Goal: Task Accomplishment & Management: Manage account settings

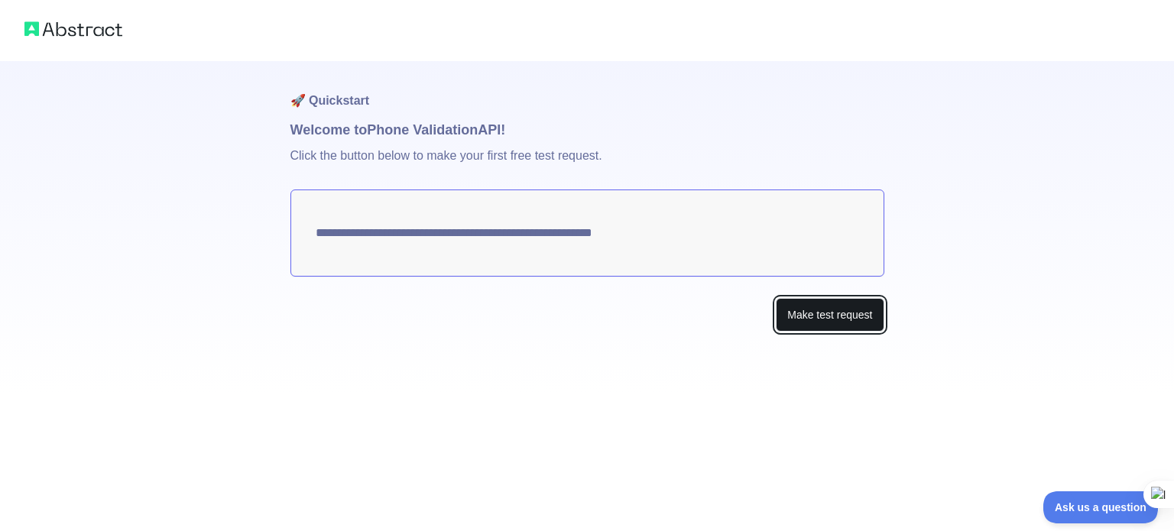
click at [820, 326] on button "Make test request" at bounding box center [830, 315] width 108 height 34
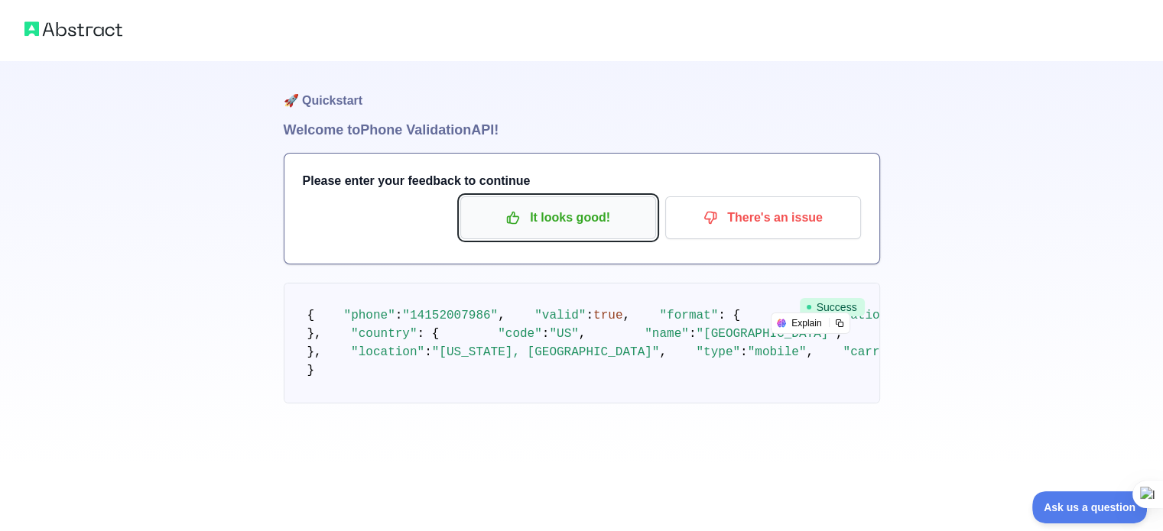
click at [578, 221] on p "It looks good!" at bounding box center [558, 218] width 173 height 26
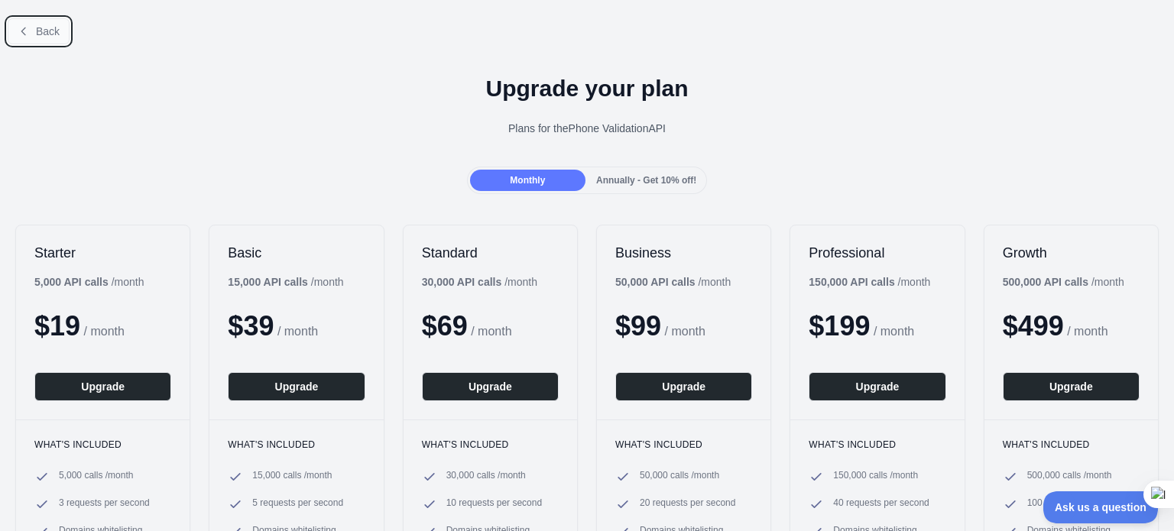
click at [28, 34] on icon at bounding box center [24, 31] width 12 height 12
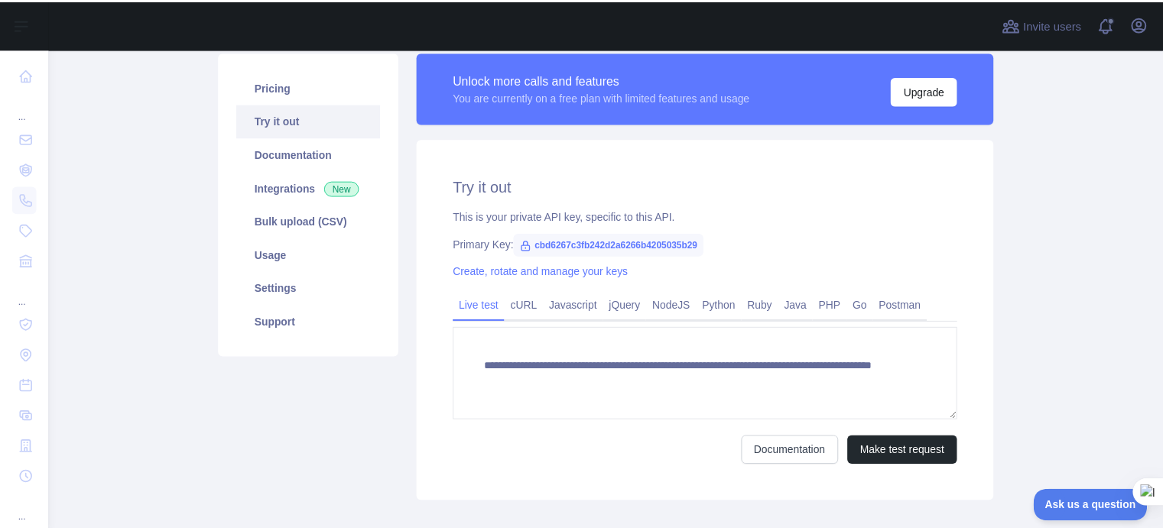
scroll to position [49, 0]
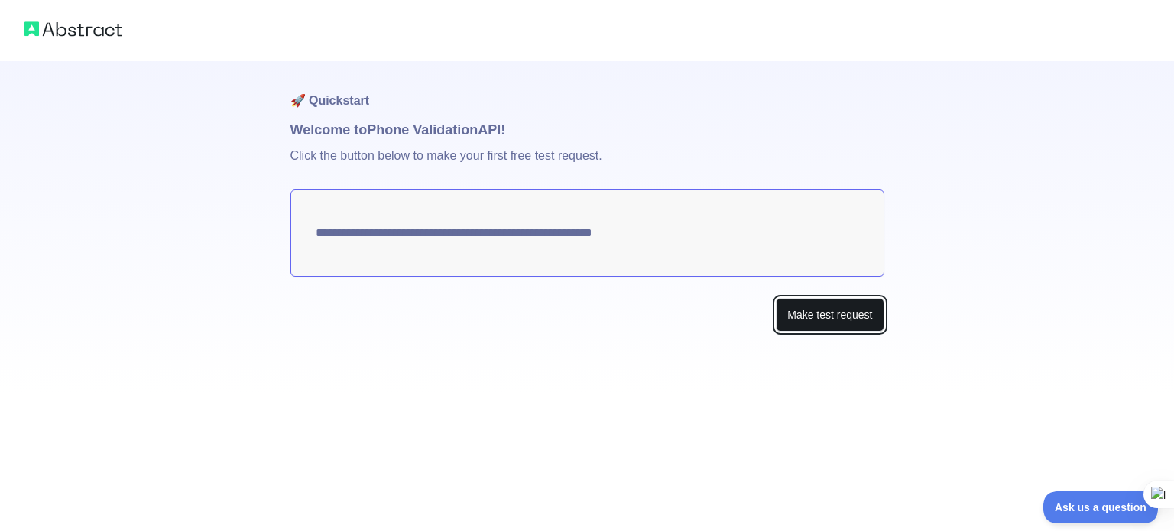
click at [835, 306] on button "Make test request" at bounding box center [830, 315] width 108 height 34
click at [83, 29] on img at bounding box center [73, 28] width 98 height 21
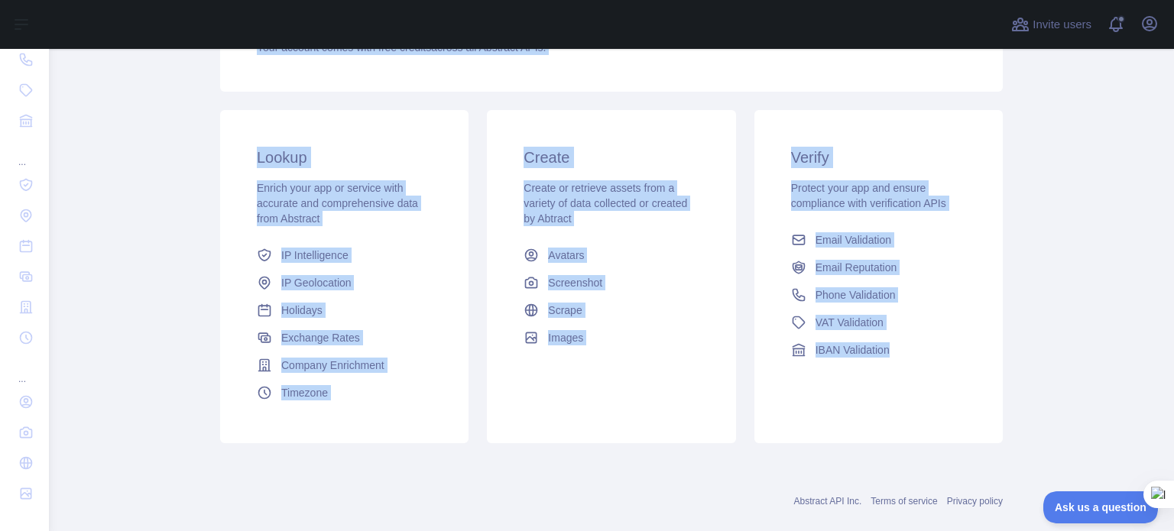
scroll to position [229, 0]
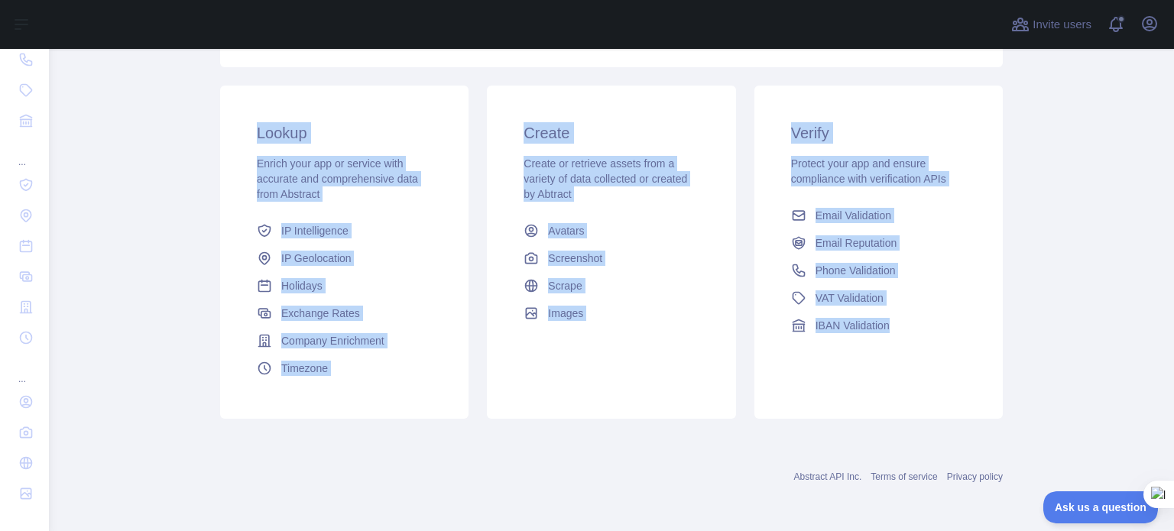
drag, startPoint x: 211, startPoint y: 127, endPoint x: 413, endPoint y: 567, distance: 484.5
click at [413, 531] on html "Open sidebar Open sidebar ... ... ... Invite users View notifications Open user…" at bounding box center [587, 265] width 1174 height 531
copy div "Dashboard Welcome to Abstract. Abstract provides powerful APIs to help you enri…"
click at [169, 248] on main "Dashboard Welcome to Abstract. Abstract provides powerful APIs to help you enri…" at bounding box center [612, 290] width 1126 height 482
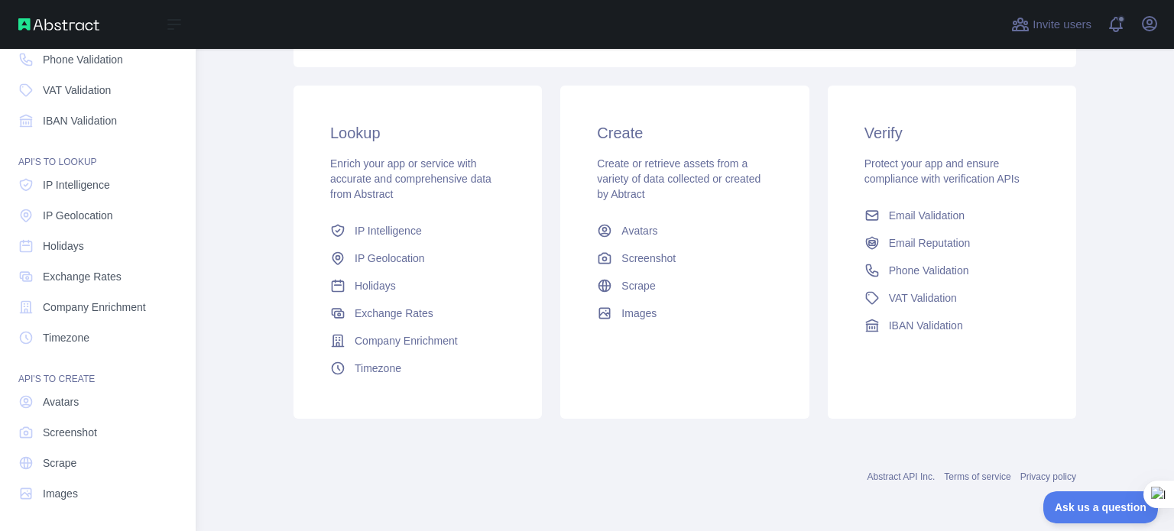
scroll to position [0, 0]
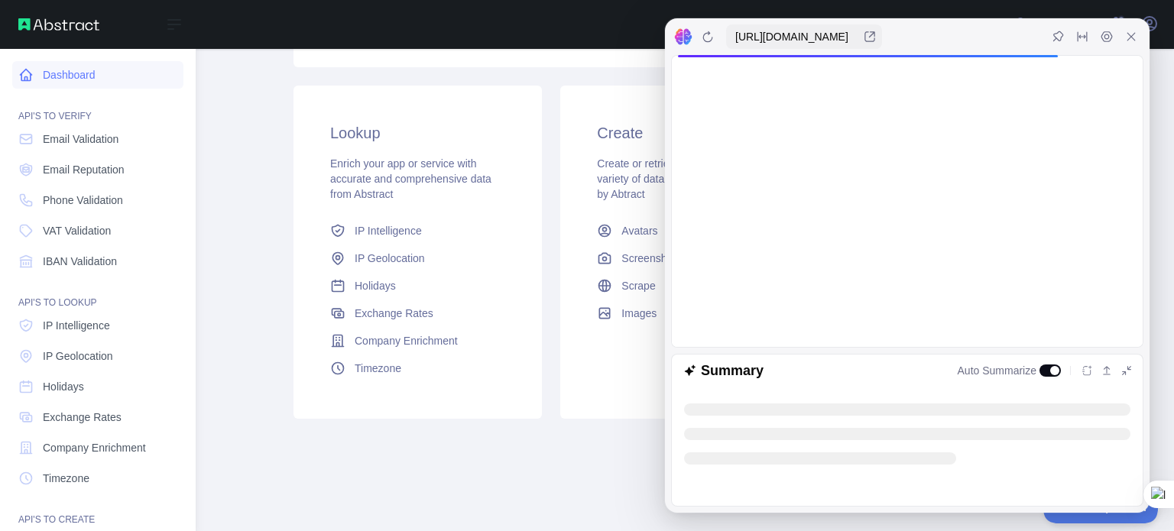
click at [42, 77] on link "Dashboard" at bounding box center [97, 75] width 171 height 28
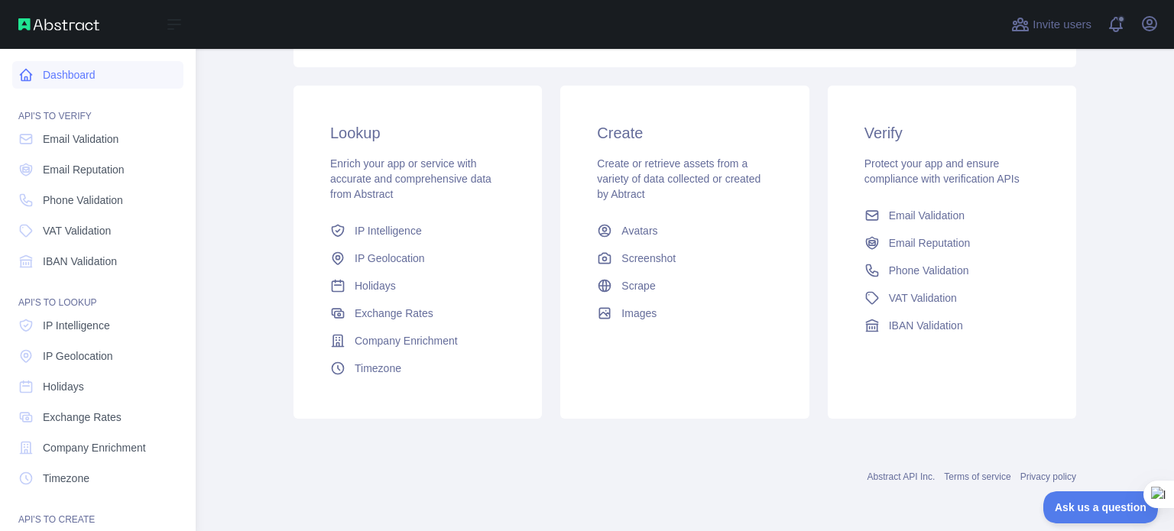
click at [42, 77] on link "Dashboard" at bounding box center [97, 75] width 171 height 28
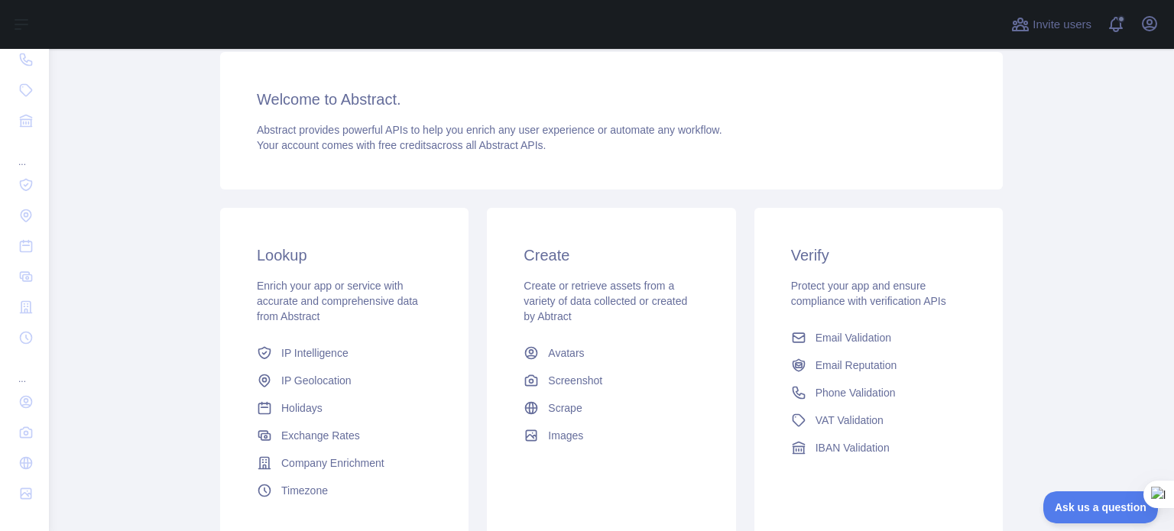
scroll to position [105, 0]
click at [1153, 27] on icon "button" at bounding box center [1150, 24] width 14 height 14
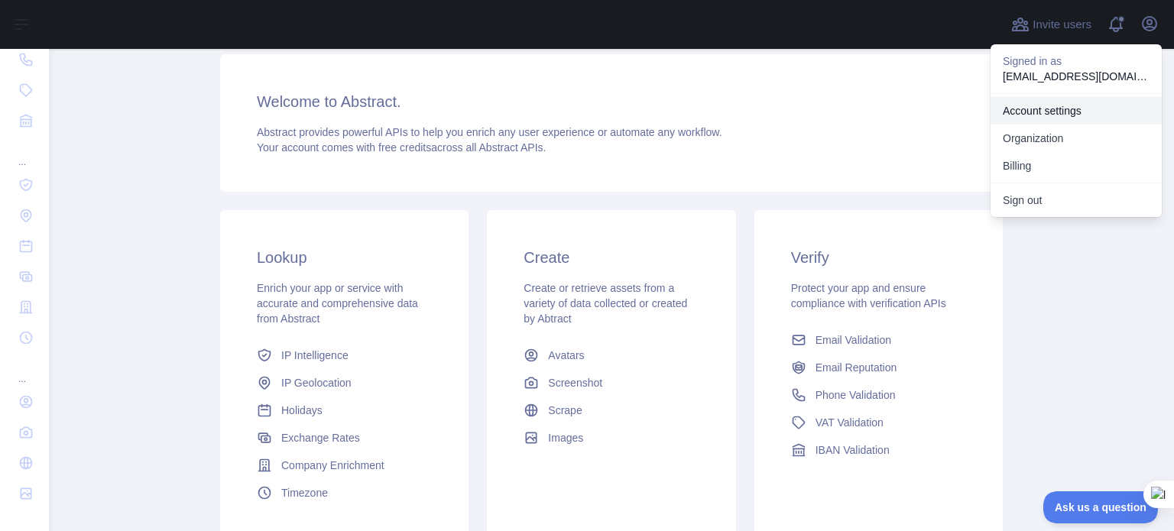
click at [1038, 112] on link "Account settings" at bounding box center [1076, 111] width 171 height 28
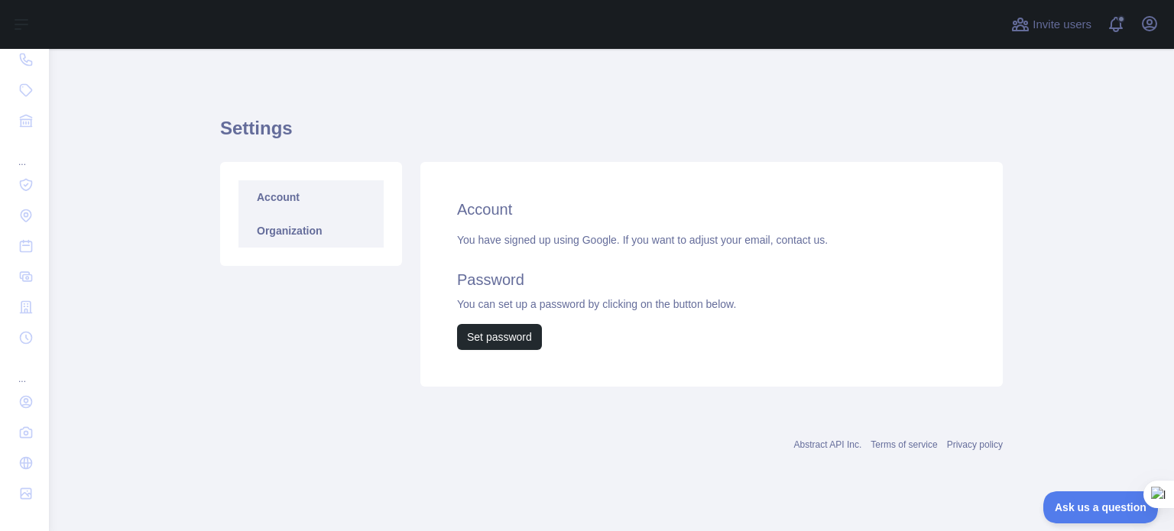
click at [333, 226] on link "Organization" at bounding box center [311, 231] width 145 height 34
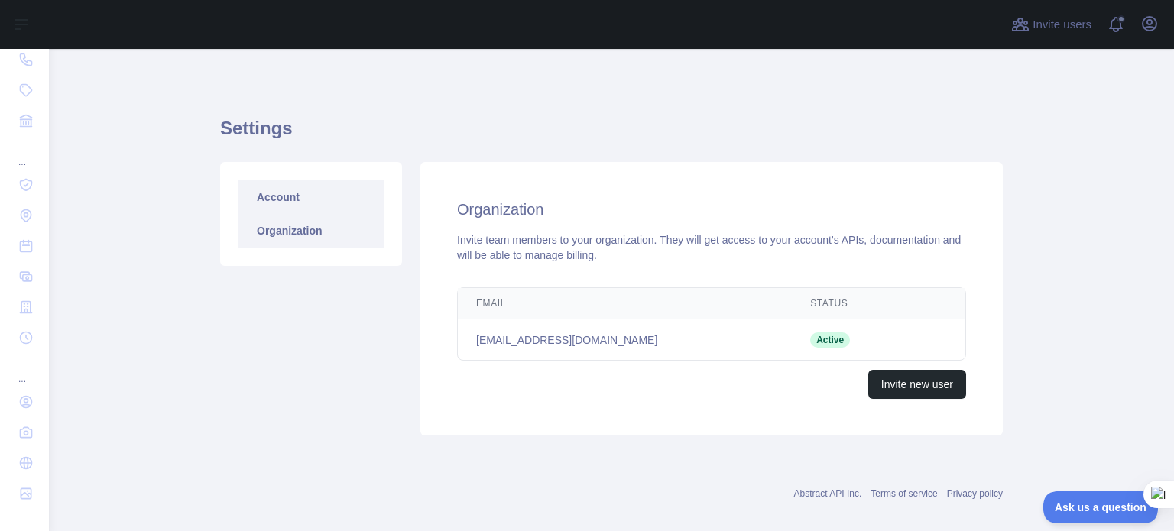
click at [333, 210] on link "Account" at bounding box center [311, 197] width 145 height 34
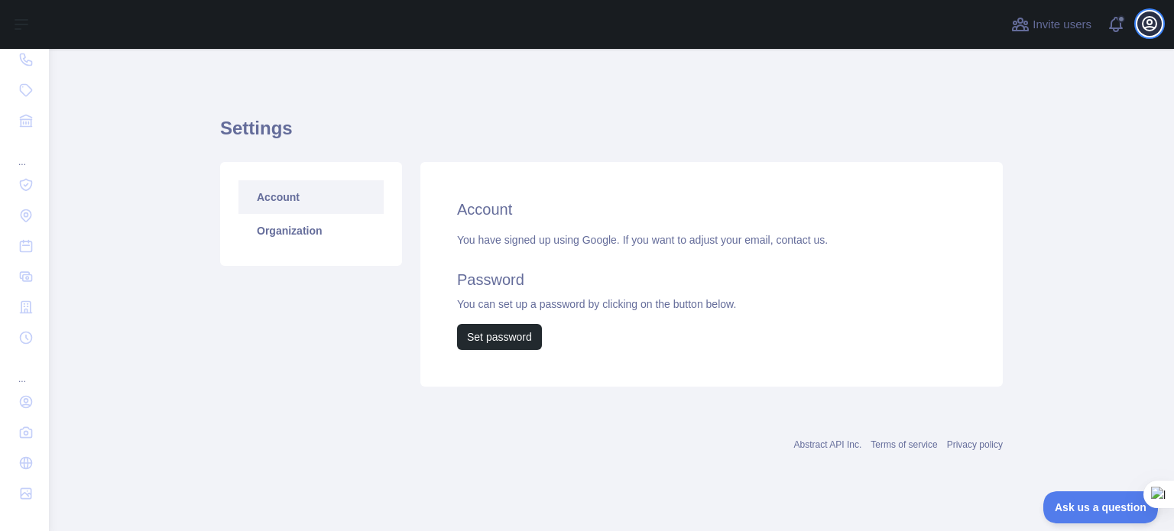
click at [1140, 24] on button "Open user menu" at bounding box center [1150, 23] width 24 height 24
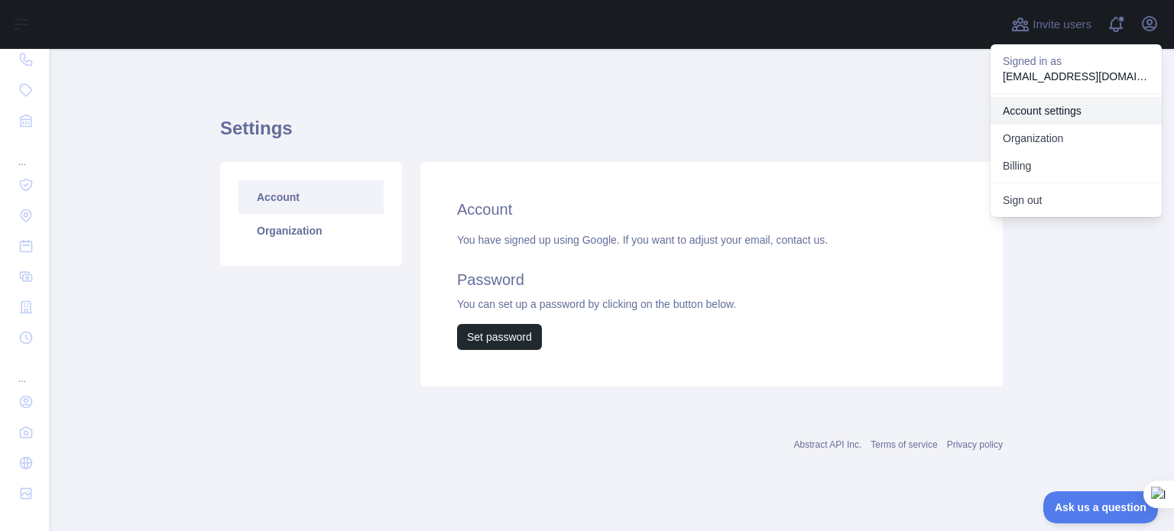
click at [1041, 115] on link "Account settings" at bounding box center [1076, 111] width 171 height 28
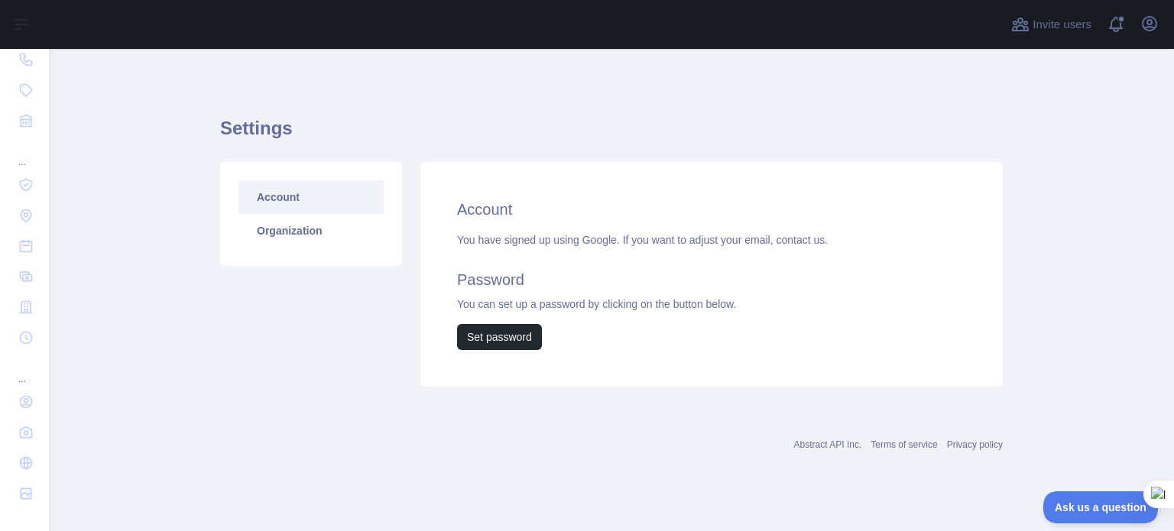
drag, startPoint x: 184, startPoint y: 167, endPoint x: 840, endPoint y: 106, distance: 659.7
click at [840, 106] on div "Settings Account Organization Account You have signed up using Google. If you w…" at bounding box center [611, 247] width 783 height 323
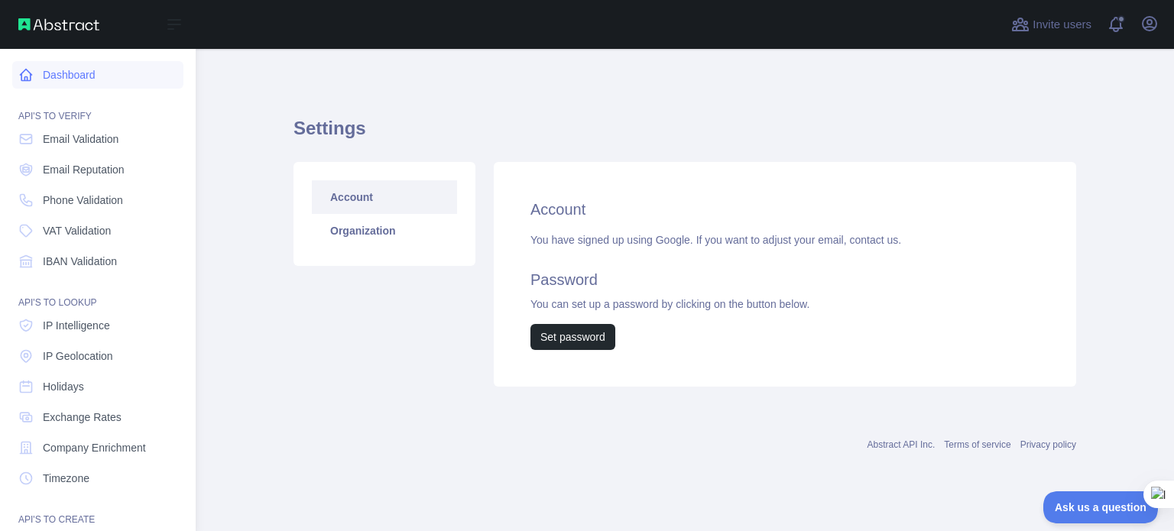
click at [70, 76] on link "Dashboard" at bounding box center [97, 75] width 171 height 28
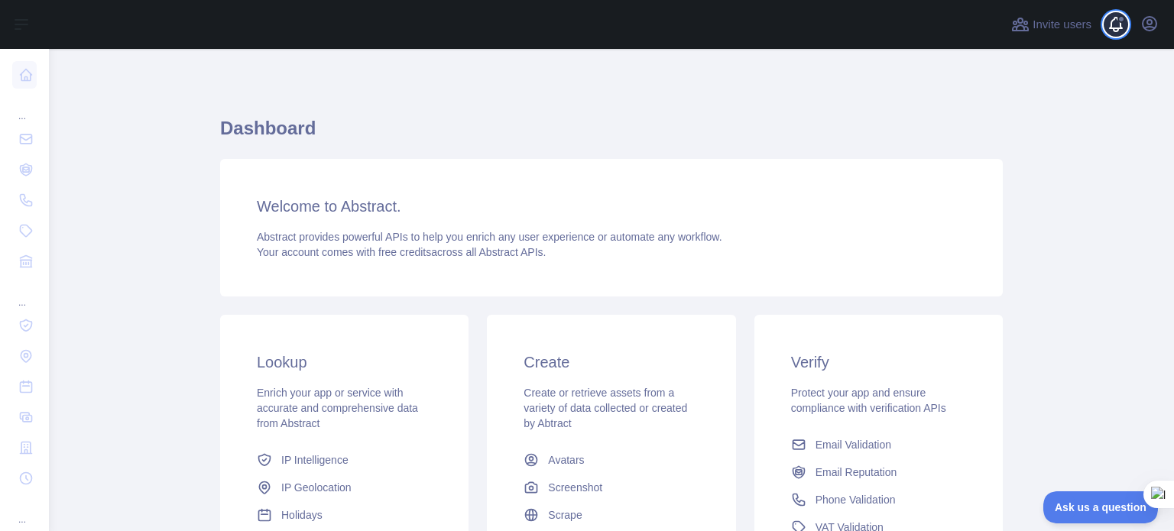
click at [1126, 24] on span at bounding box center [1122, 24] width 31 height 49
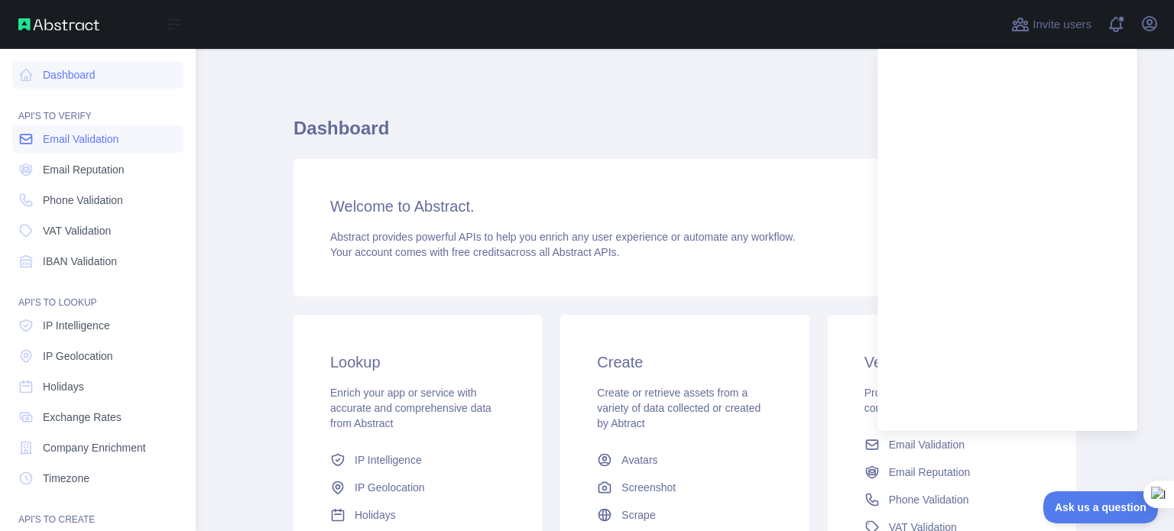
click at [47, 140] on span "Email Validation" at bounding box center [81, 139] width 76 height 15
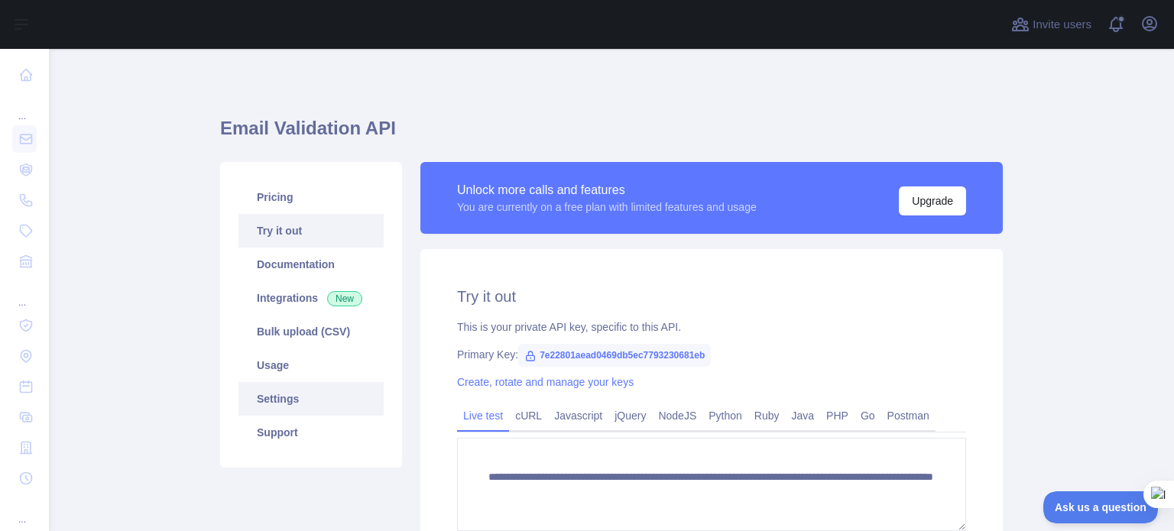
click at [299, 388] on link "Settings" at bounding box center [311, 399] width 145 height 34
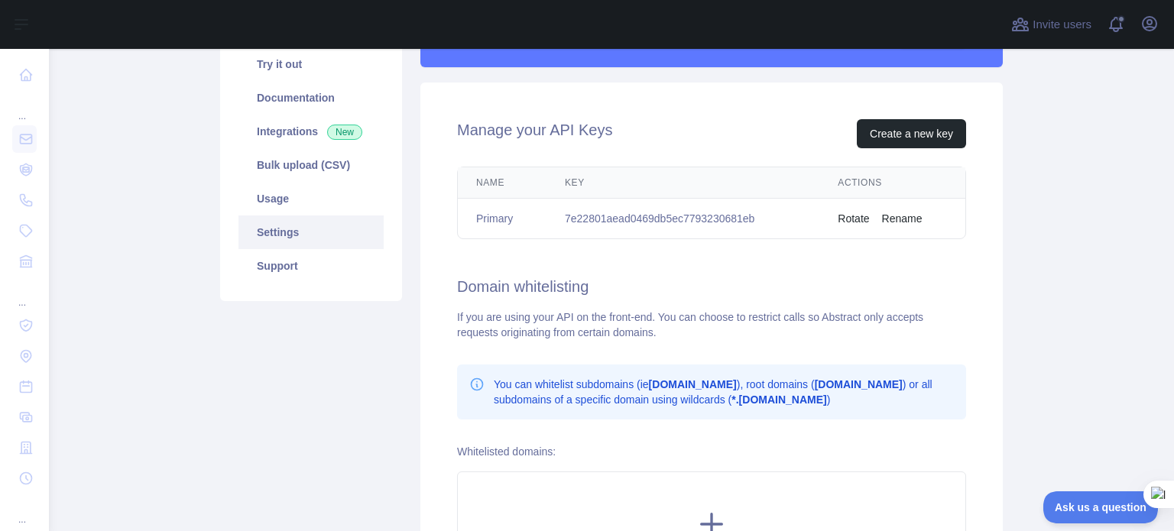
scroll to position [165, 0]
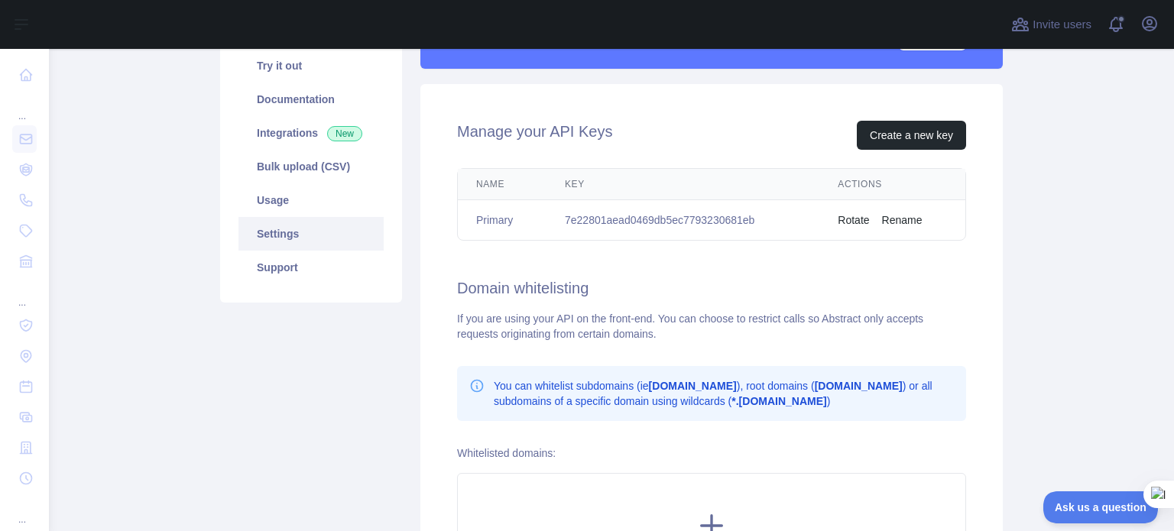
click at [152, 193] on main "Email Validation API Pricing Try it out Documentation Integrations New Bulk upl…" at bounding box center [612, 290] width 1126 height 482
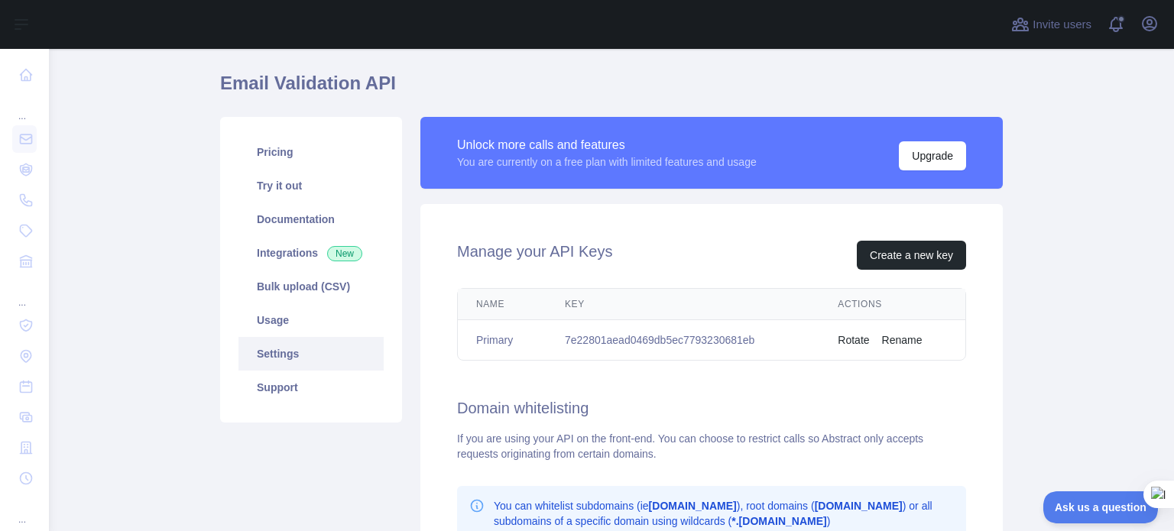
scroll to position [0, 0]
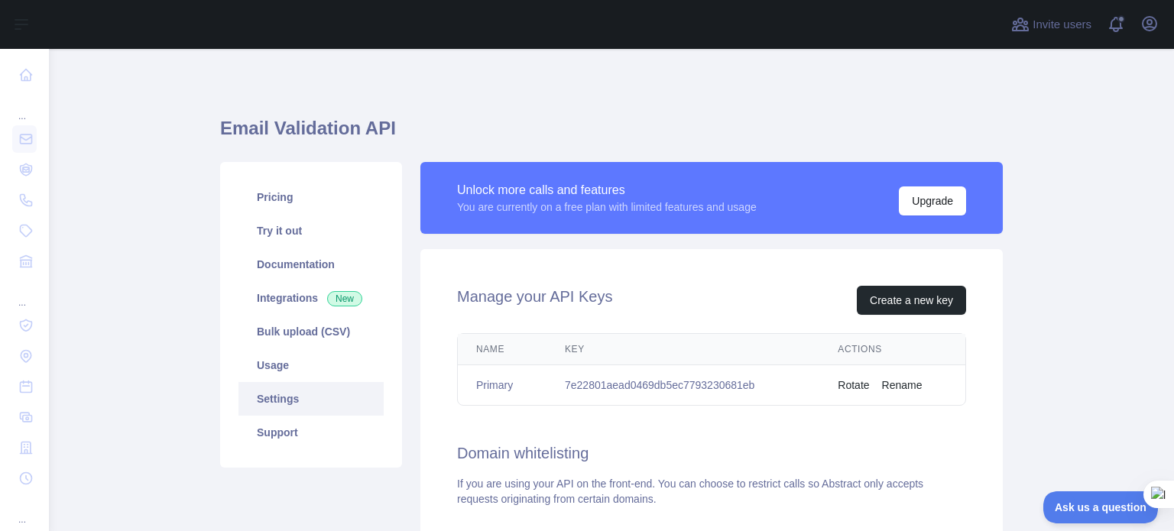
click at [174, 158] on main "Email Validation API Pricing Try it out Documentation Integrations New Bulk upl…" at bounding box center [612, 290] width 1126 height 482
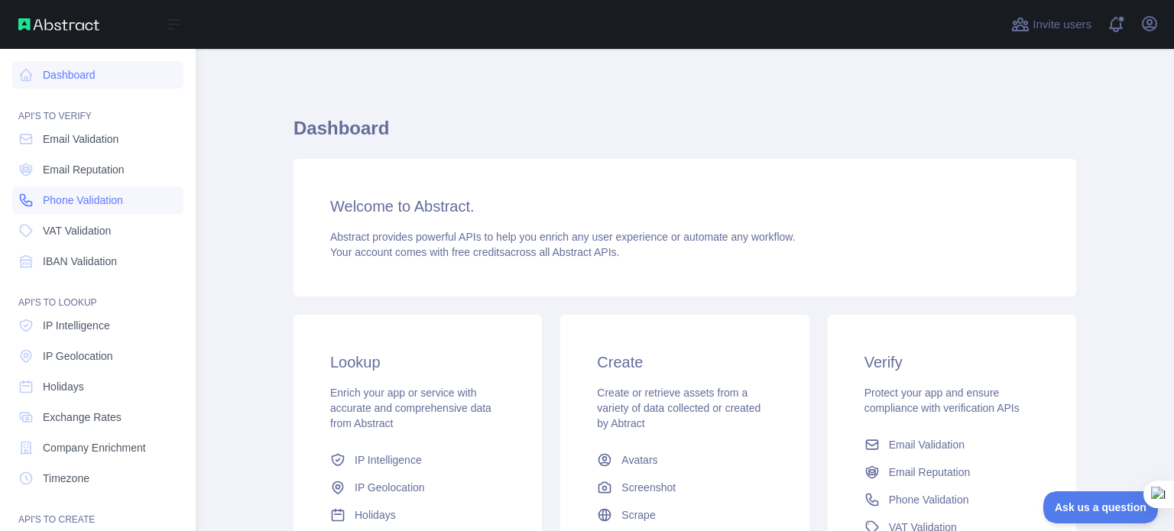
click at [45, 211] on link "Phone Validation" at bounding box center [97, 201] width 171 height 28
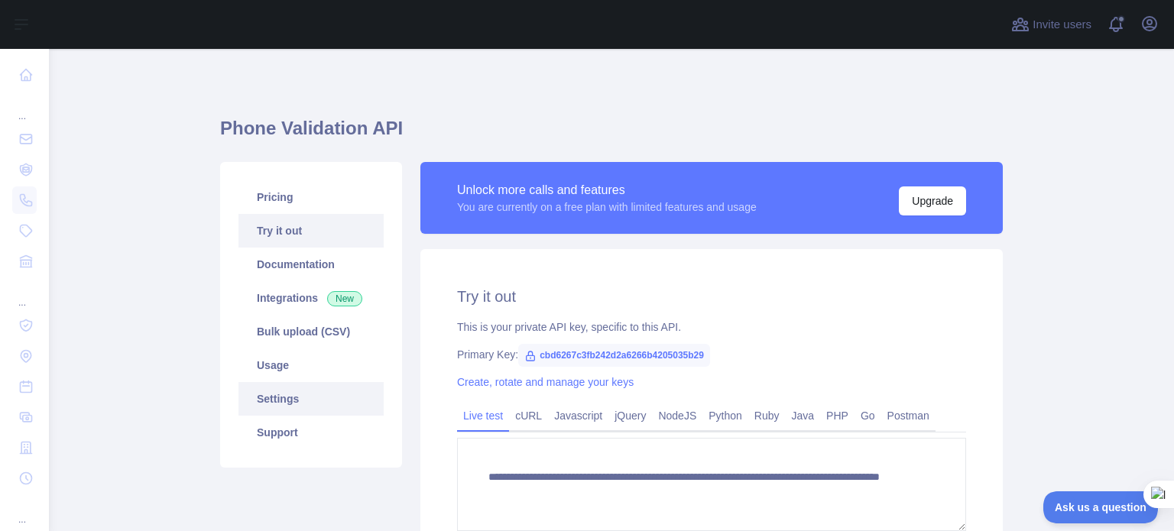
click at [328, 404] on link "Settings" at bounding box center [311, 399] width 145 height 34
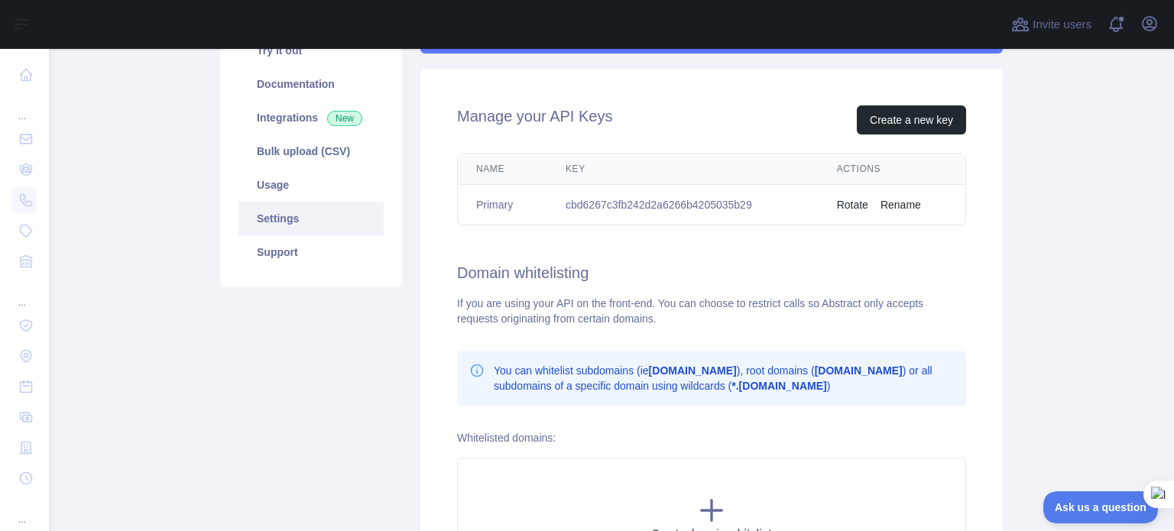
scroll to position [180, 0]
drag, startPoint x: 759, startPoint y: 198, endPoint x: 551, endPoint y: 220, distance: 209.2
click at [551, 220] on td "cbd6267c3fb242d2a6266b4205035b29" at bounding box center [682, 206] width 271 height 41
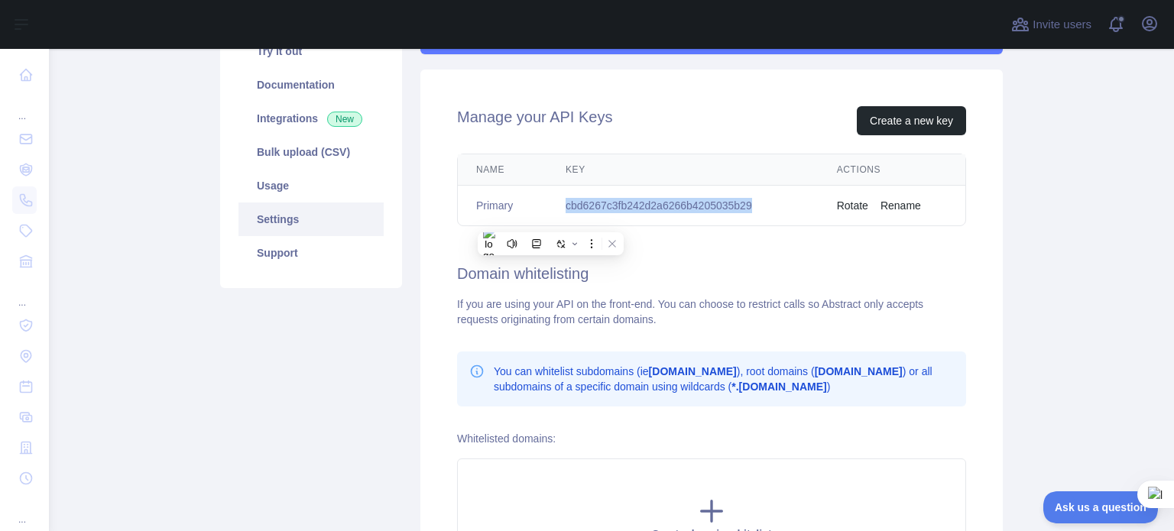
copy td "cbd6267c3fb242d2a6266b4205035b29"
